Goal: Information Seeking & Learning: Find specific fact

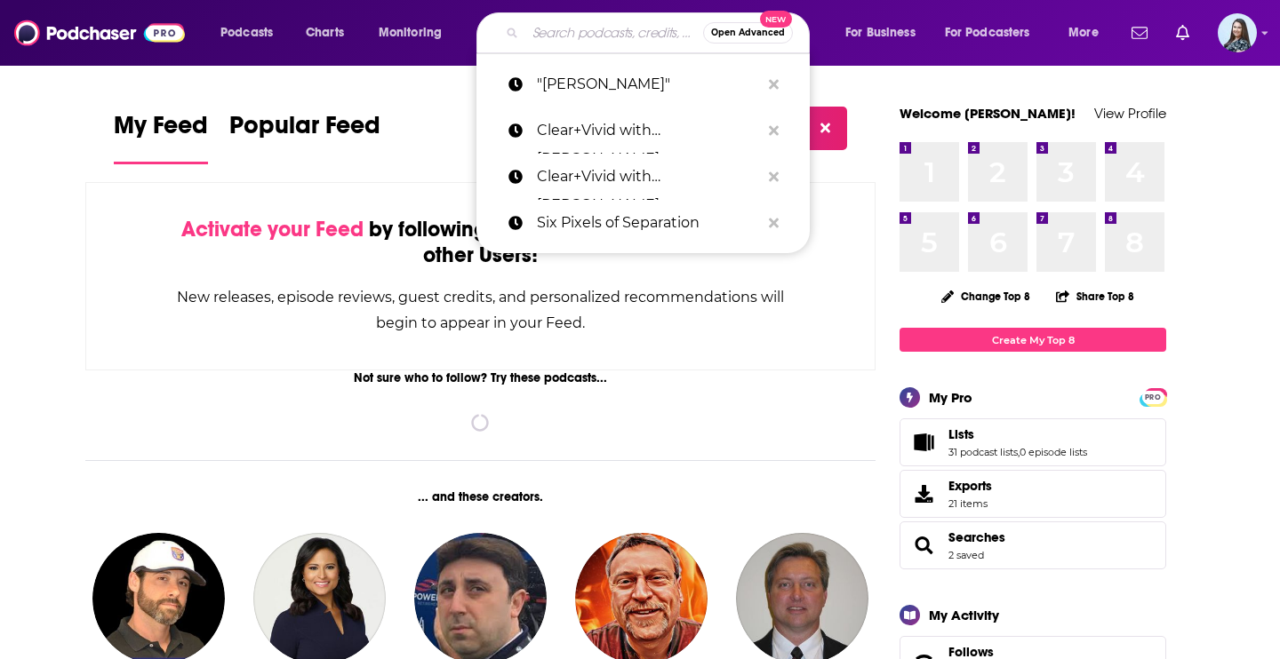
click at [571, 34] on input "Search podcasts, credits, & more..." at bounding box center [614, 33] width 178 height 28
paste input "[PERSON_NAME] ("
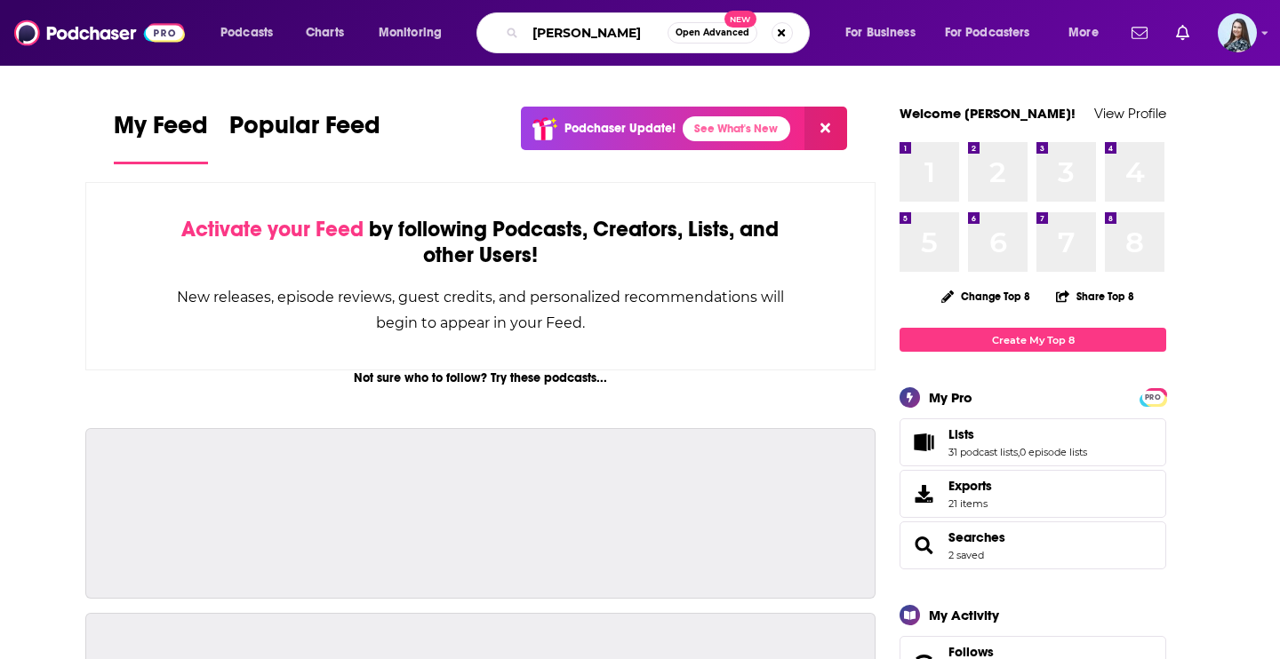
scroll to position [0, 26]
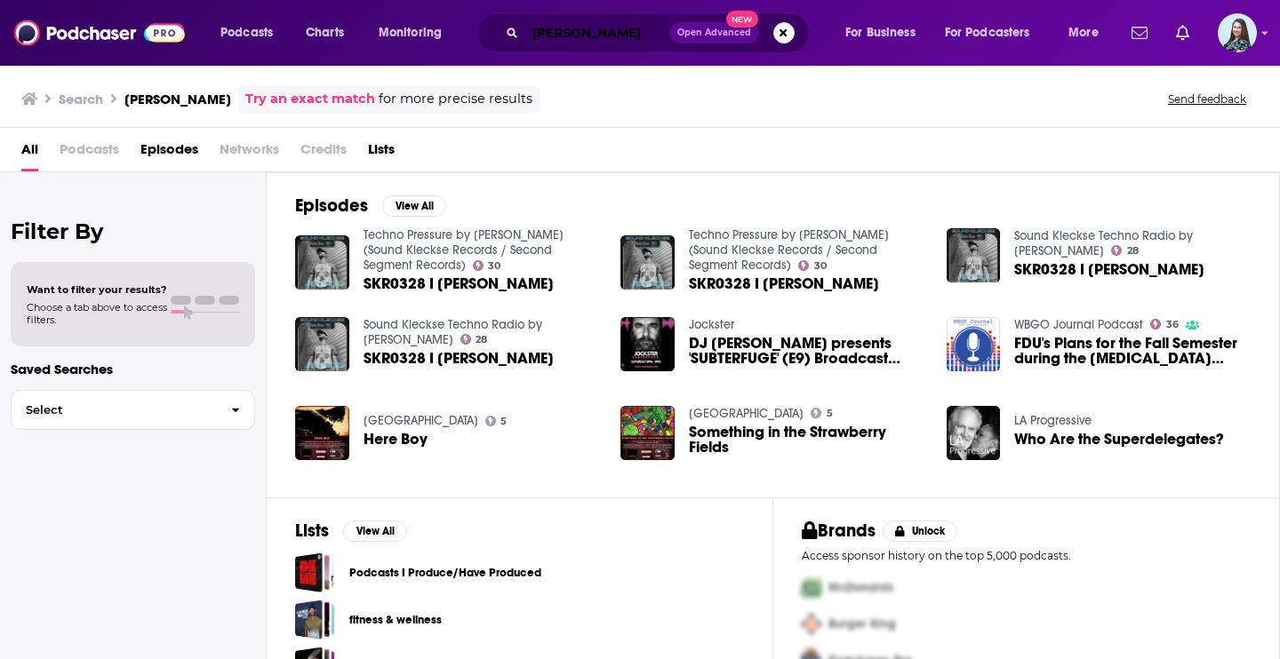
click at [624, 38] on input "[PERSON_NAME]" at bounding box center [597, 33] width 144 height 28
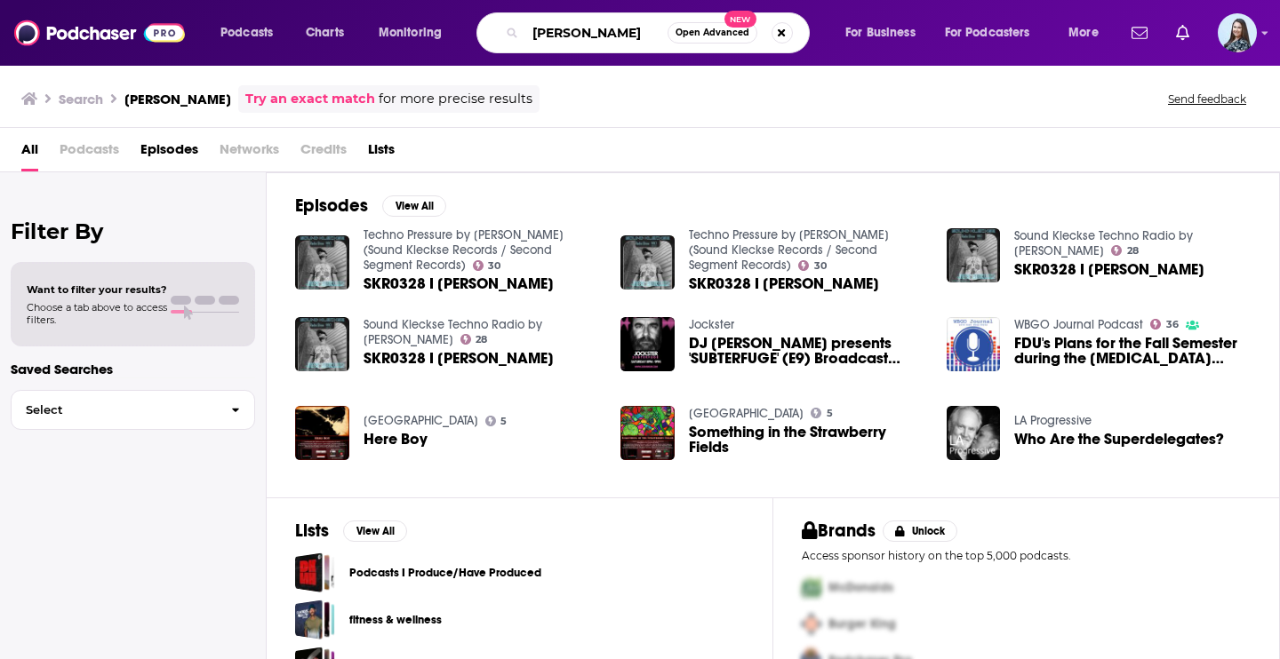
type input "[PERSON_NAME]"
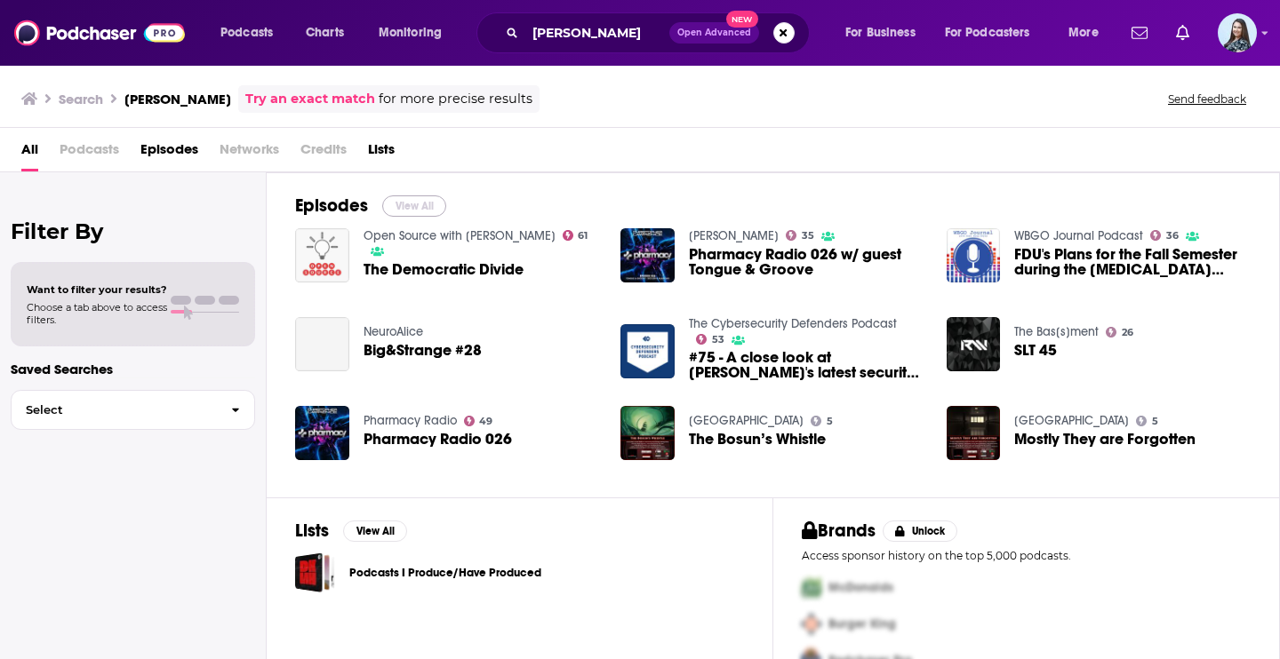
click at [419, 205] on button "View All" at bounding box center [414, 205] width 64 height 21
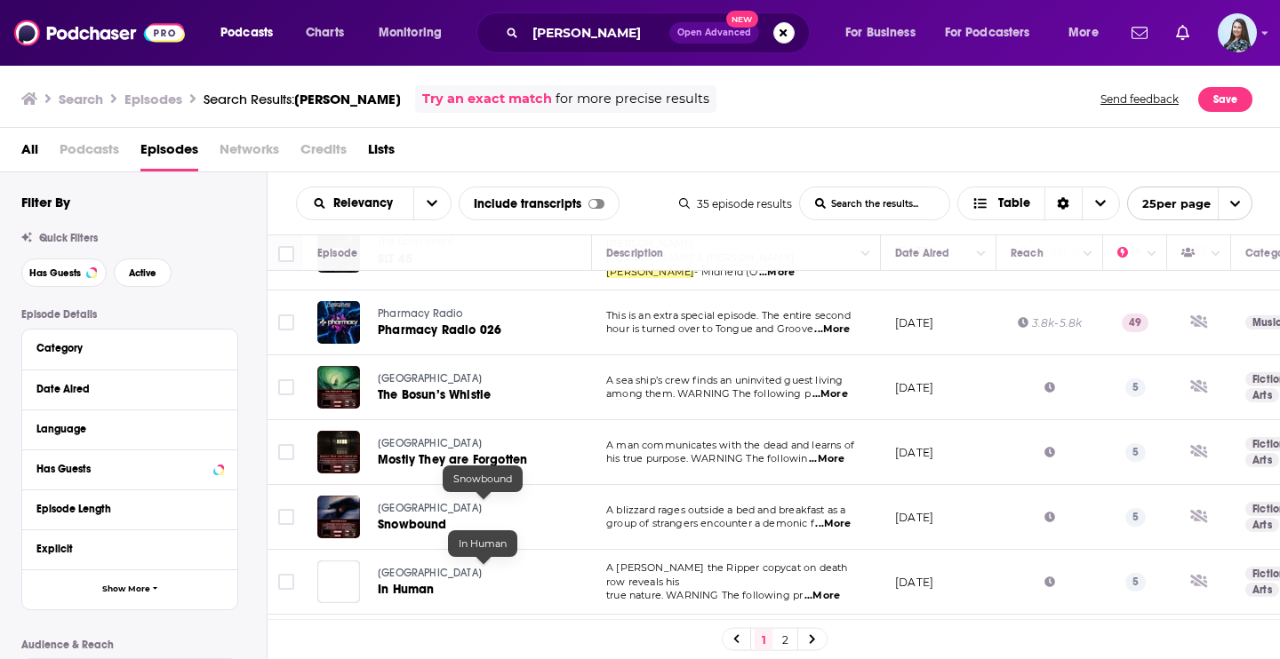
scroll to position [442, 0]
